Goal: Task Accomplishment & Management: Complete application form

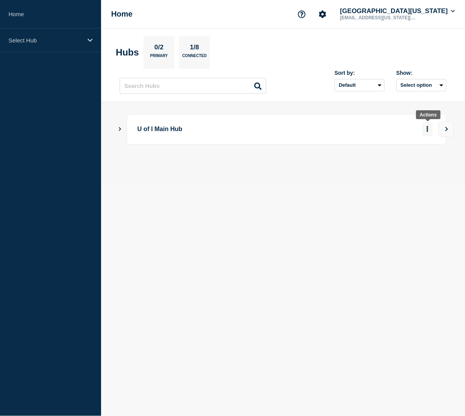
click at [427, 129] on icon "More actions" at bounding box center [428, 129] width 2 height 6
click at [442, 129] on button "View" at bounding box center [445, 128] width 15 height 15
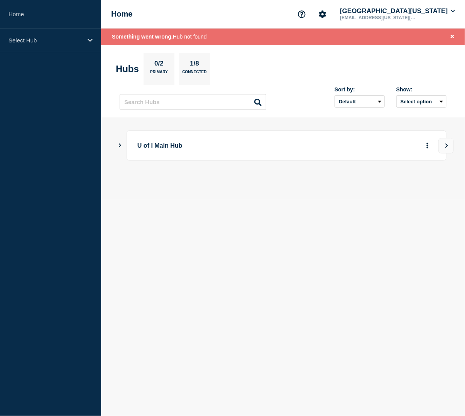
click at [120, 147] on icon "Show Connected Hubs" at bounding box center [119, 145] width 5 height 4
click at [426, 184] on icon "More actions" at bounding box center [427, 184] width 2 height 6
click at [415, 222] on button "Create maintenance" at bounding box center [422, 220] width 52 height 7
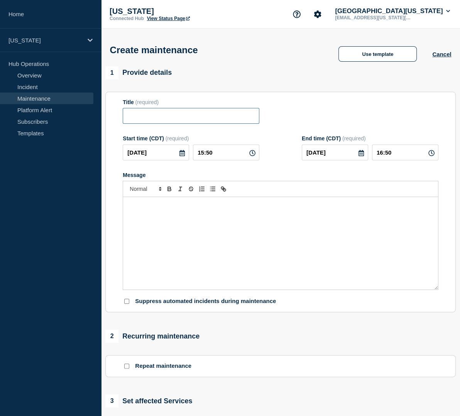
click at [200, 123] on input "Title" at bounding box center [191, 116] width 137 height 16
paste input "Moodle Scheduled Maintenance"
type input "Moodle Scheduled Maintenance"
click at [239, 236] on div "Message" at bounding box center [280, 243] width 315 height 93
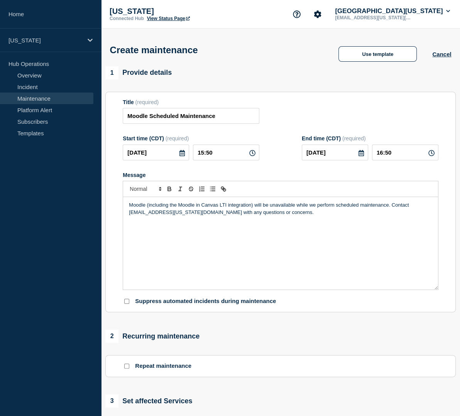
click at [181, 156] on icon at bounding box center [182, 153] width 6 height 6
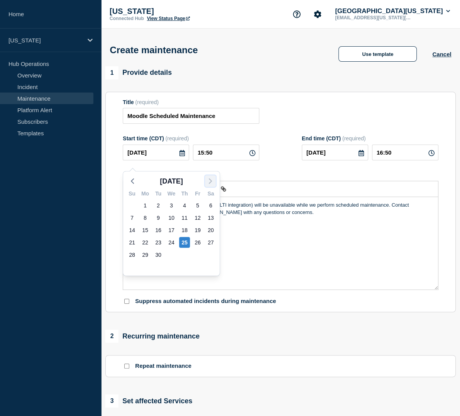
click at [207, 184] on icon "button" at bounding box center [210, 181] width 9 height 9
click at [184, 207] on div "2" at bounding box center [184, 205] width 11 height 11
type input "2025-10-02"
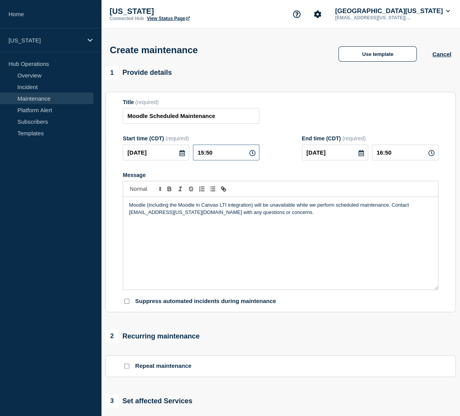
click at [226, 159] on input "15:50" at bounding box center [226, 153] width 66 height 16
type input "05:00"
click at [383, 160] on input "06:00" at bounding box center [405, 153] width 66 height 16
type input "08:00"
click at [181, 156] on icon at bounding box center [182, 153] width 6 height 6
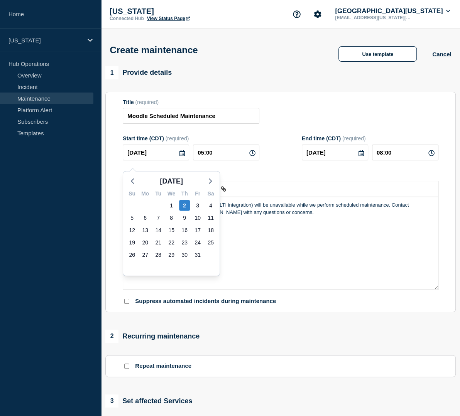
click at [260, 233] on div "Moodle (including the Moodle in Canvas LTI integration) will be unavailable whi…" at bounding box center [280, 243] width 315 height 93
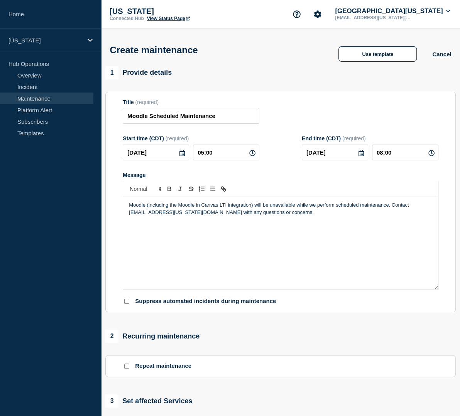
scroll to position [140, 0]
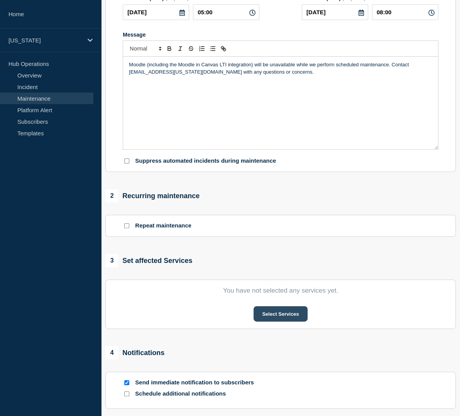
click at [281, 322] on button "Select Services" at bounding box center [280, 313] width 54 height 15
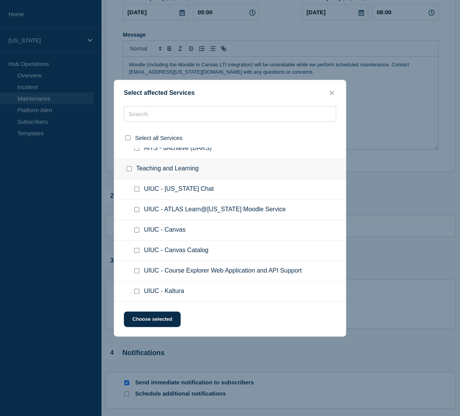
scroll to position [2167, 0]
click at [135, 208] on input "UIUC - ATLAS Learn@Illinois Moodle Service checkbox" at bounding box center [136, 209] width 5 height 5
checkbox input "true"
click at [160, 317] on button "Choose selected" at bounding box center [152, 319] width 57 height 15
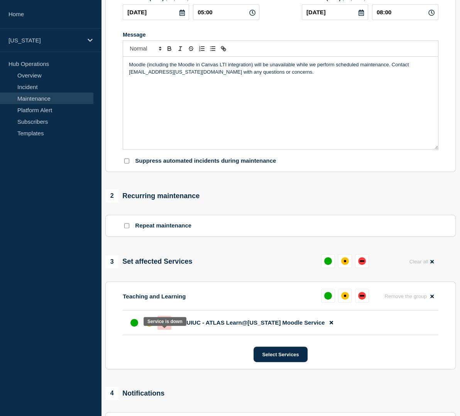
click at [163, 330] on div at bounding box center [164, 323] width 14 height 14
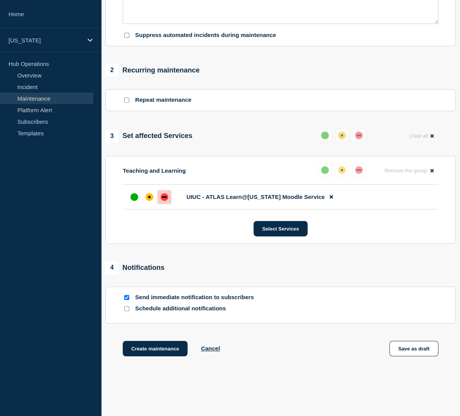
scroll to position [305, 0]
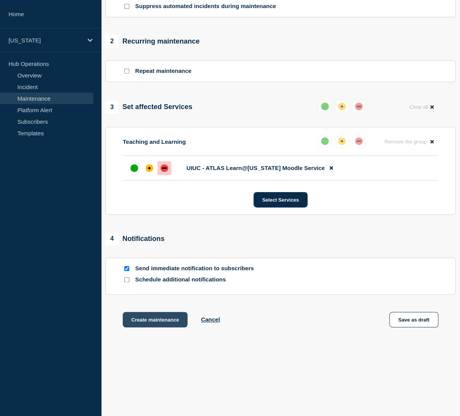
click at [157, 325] on button "Create maintenance" at bounding box center [155, 319] width 65 height 15
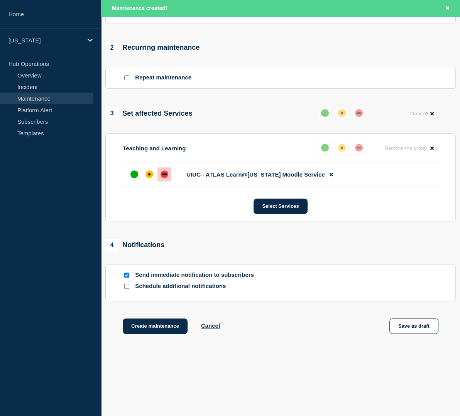
scroll to position [322, 0]
